Goal: Find specific page/section: Find specific page/section

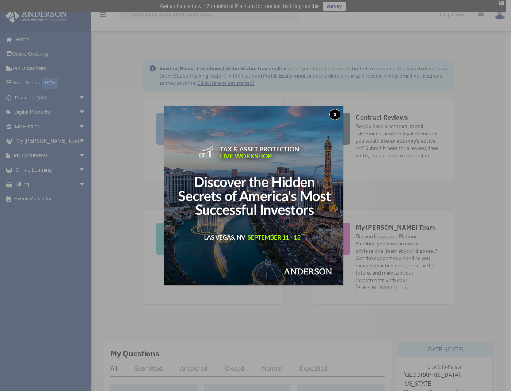
click at [339, 112] on button "x" at bounding box center [335, 114] width 11 height 11
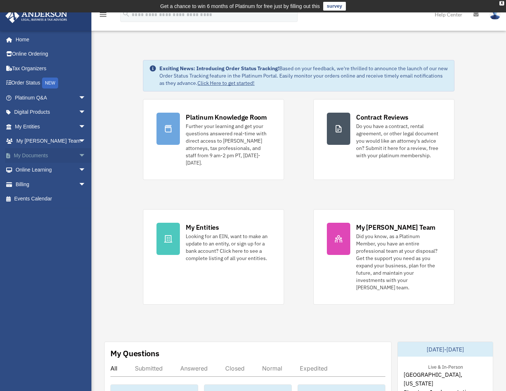
click at [61, 153] on link "My Documents arrow_drop_down" at bounding box center [51, 155] width 92 height 15
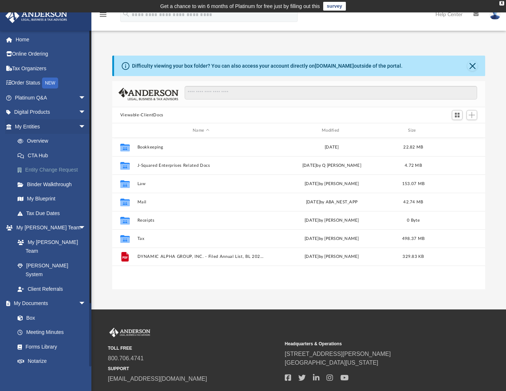
scroll to position [161, 367]
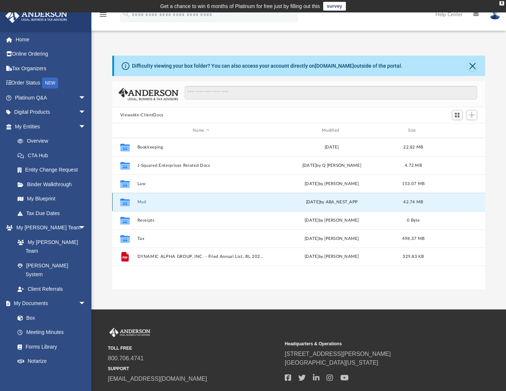
click at [147, 200] on button "Mail" at bounding box center [201, 202] width 128 height 5
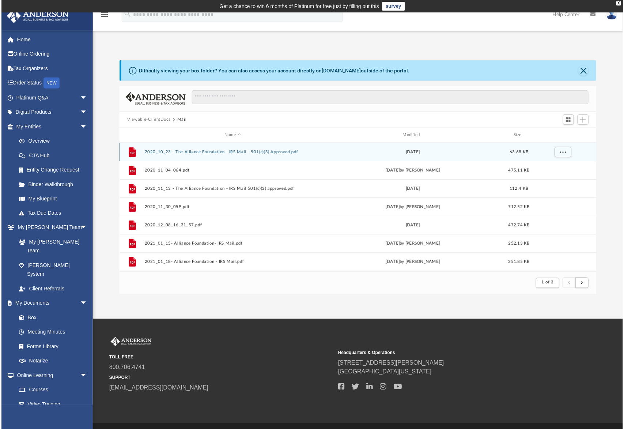
scroll to position [0, 0]
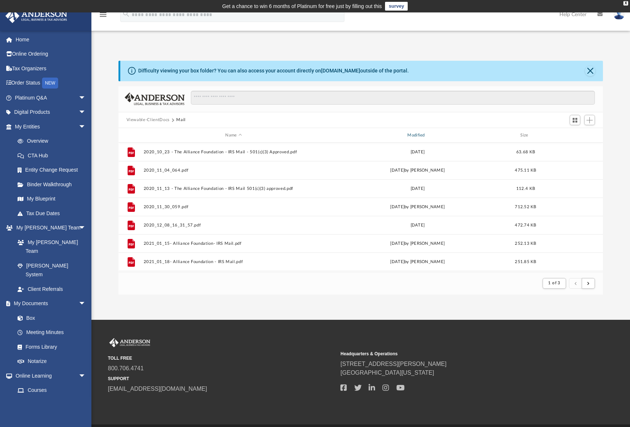
click at [424, 132] on div "Modified" at bounding box center [417, 135] width 181 height 7
click at [419, 136] on div "Modified" at bounding box center [417, 135] width 181 height 7
click at [414, 138] on div "Modified" at bounding box center [417, 135] width 181 height 7
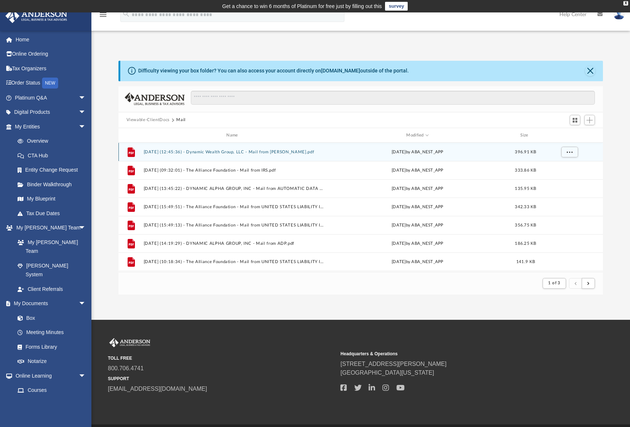
click at [220, 150] on button "[DATE] (12:45:36) - Dynamic Wealth Group, LLC - Mail from [PERSON_NAME].pdf" at bounding box center [233, 151] width 181 height 5
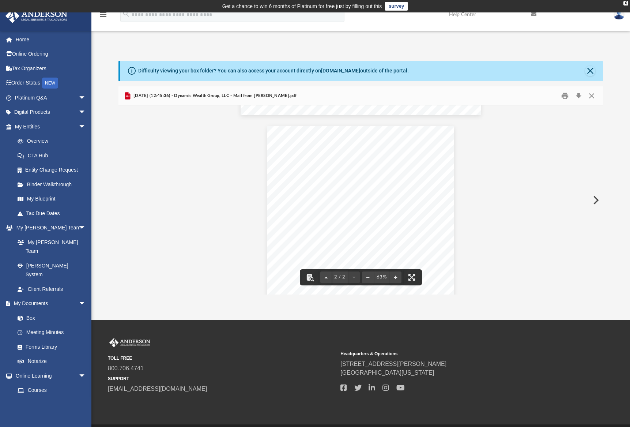
scroll to position [219, 0]
click at [393, 278] on button "File preview" at bounding box center [396, 277] width 12 height 16
click at [393, 278] on div "Page 2" at bounding box center [360, 225] width 216 height 290
click at [396, 277] on button "File preview" at bounding box center [396, 277] width 12 height 16
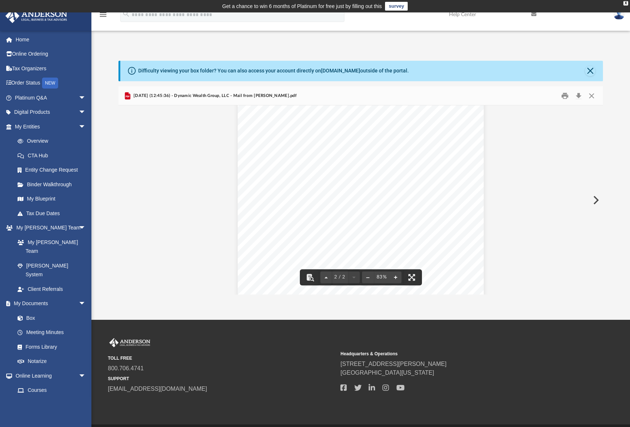
click at [396, 277] on button "File preview" at bounding box center [396, 277] width 12 height 16
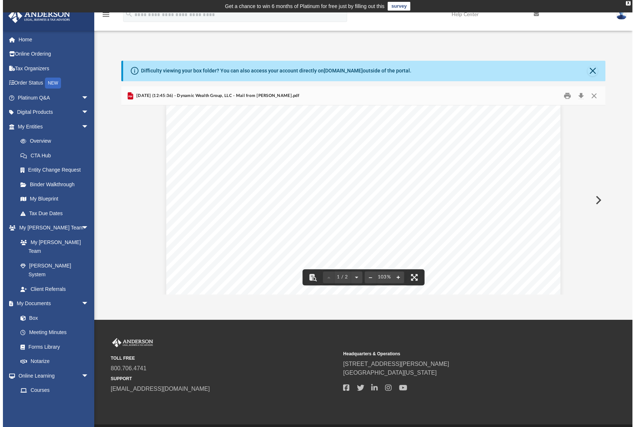
scroll to position [0, 0]
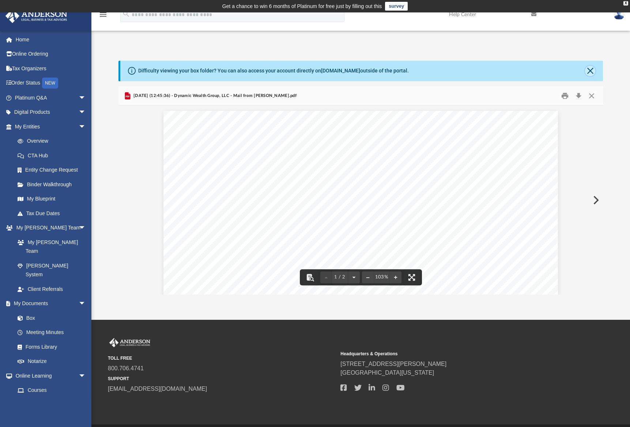
click at [511, 72] on button "Close" at bounding box center [590, 71] width 10 height 10
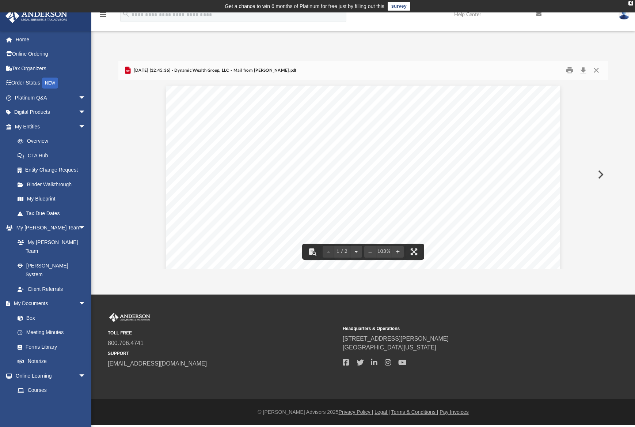
scroll to position [138, 484]
click at [511, 69] on button "Close" at bounding box center [596, 70] width 13 height 11
